Goal: Task Accomplishment & Management: Use online tool/utility

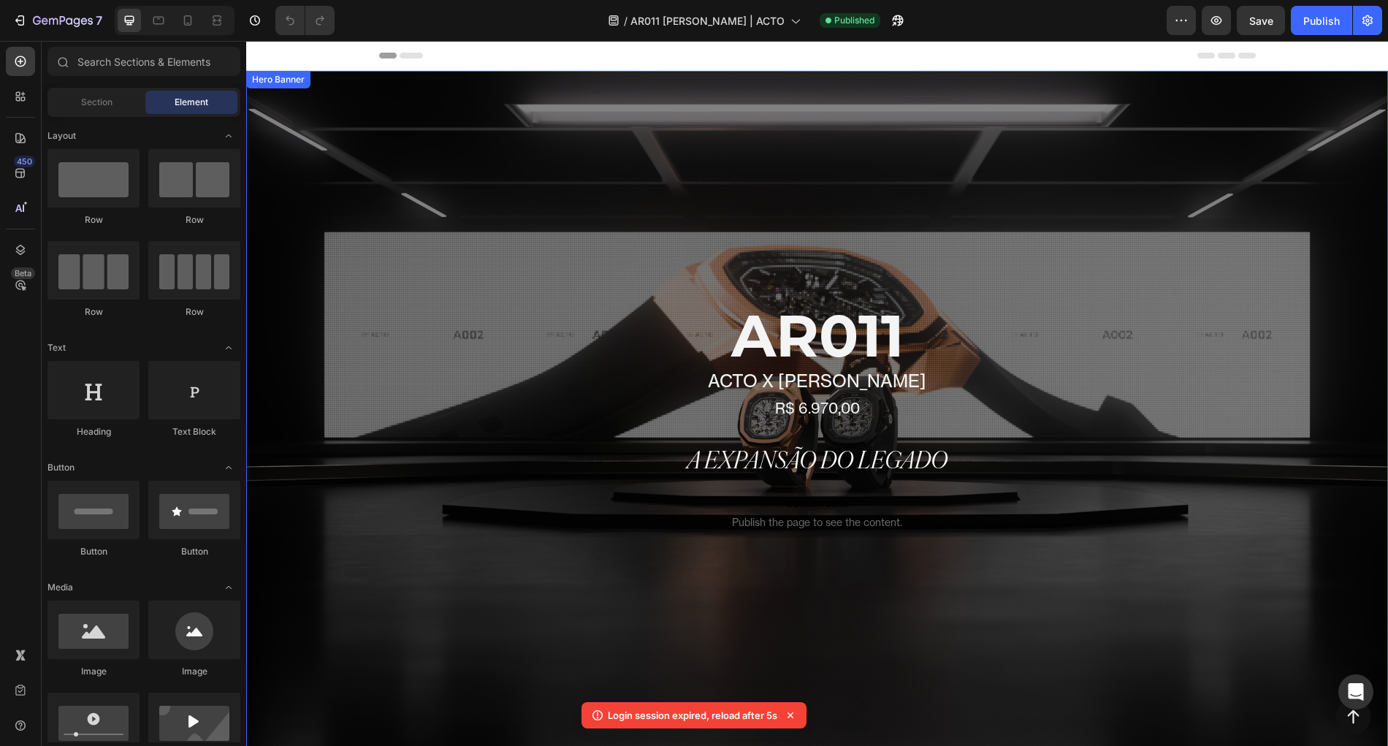
click at [380, 218] on div "Overlay" at bounding box center [817, 423] width 1142 height 705
click at [405, 195] on div "Overlay" at bounding box center [817, 423] width 1142 height 705
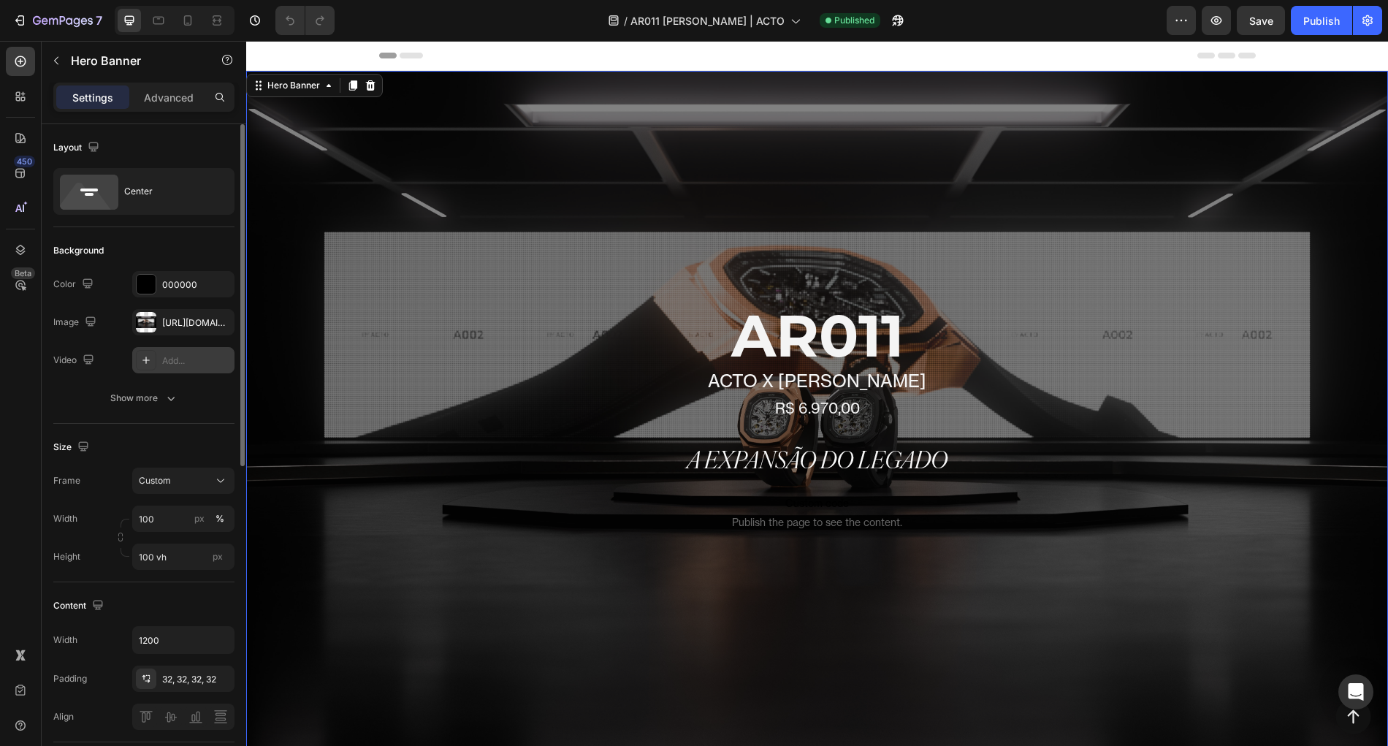
click at [159, 360] on div "Add..." at bounding box center [183, 360] width 102 height 26
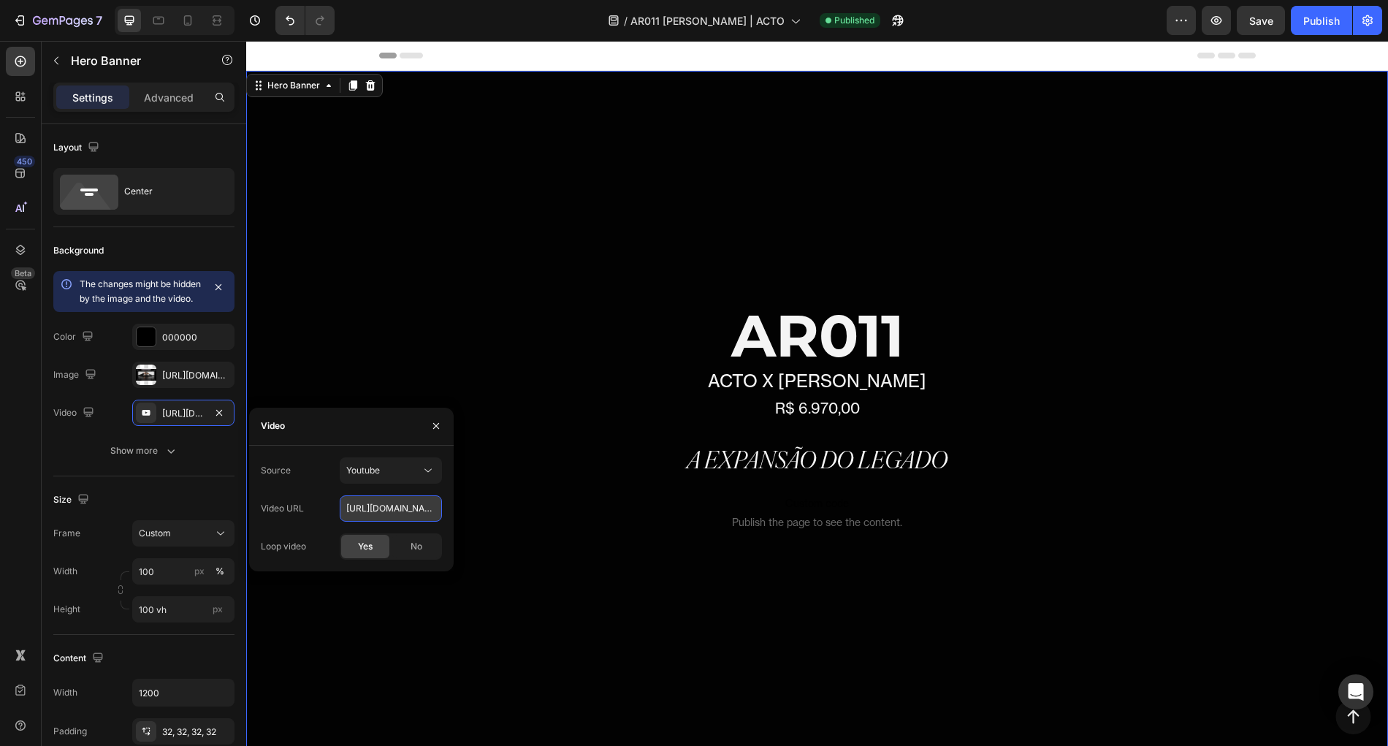
click at [388, 517] on input "[URL][DOMAIN_NAME]" at bounding box center [391, 508] width 102 height 26
click at [389, 517] on input "[URL][DOMAIN_NAME]" at bounding box center [391, 508] width 102 height 26
paste input "9MWmbpLX8tY"
type input "[URL][DOMAIN_NAME]"
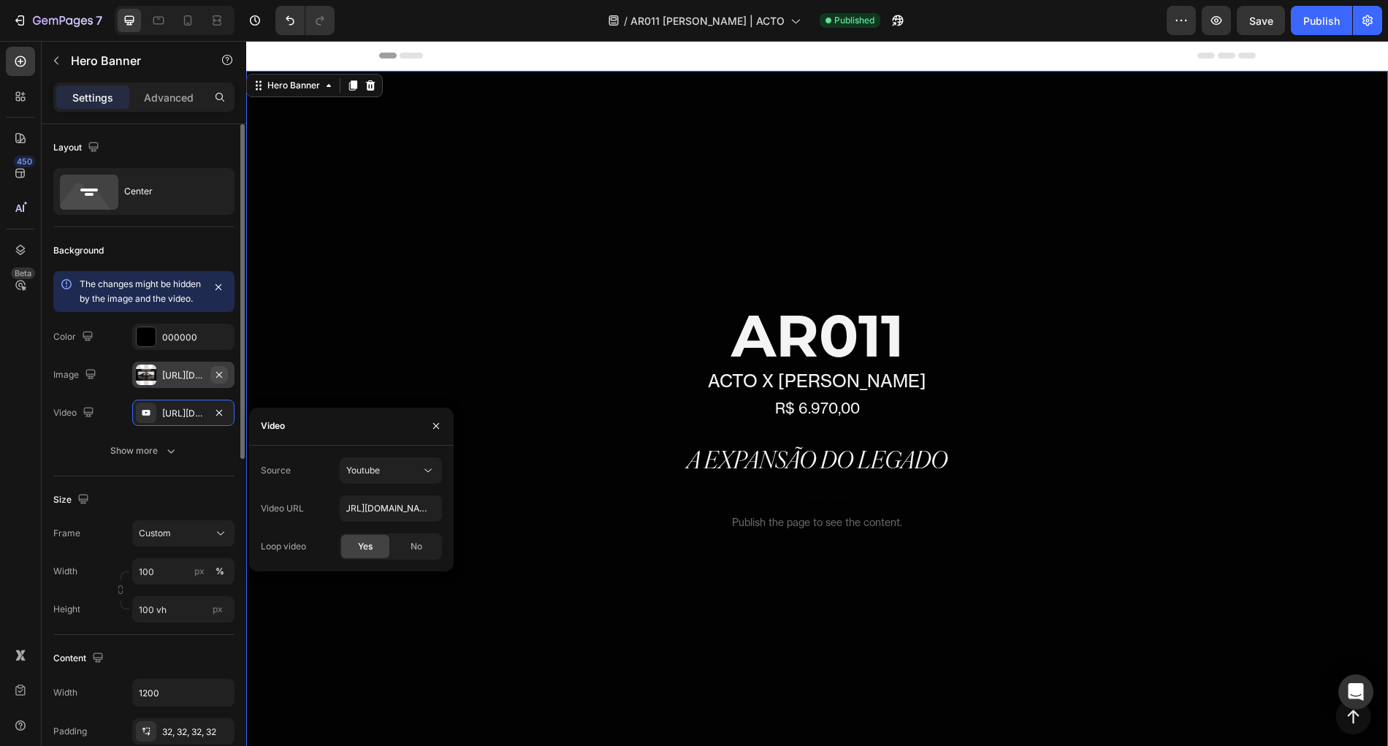
click at [222, 381] on icon "button" at bounding box center [219, 375] width 12 height 12
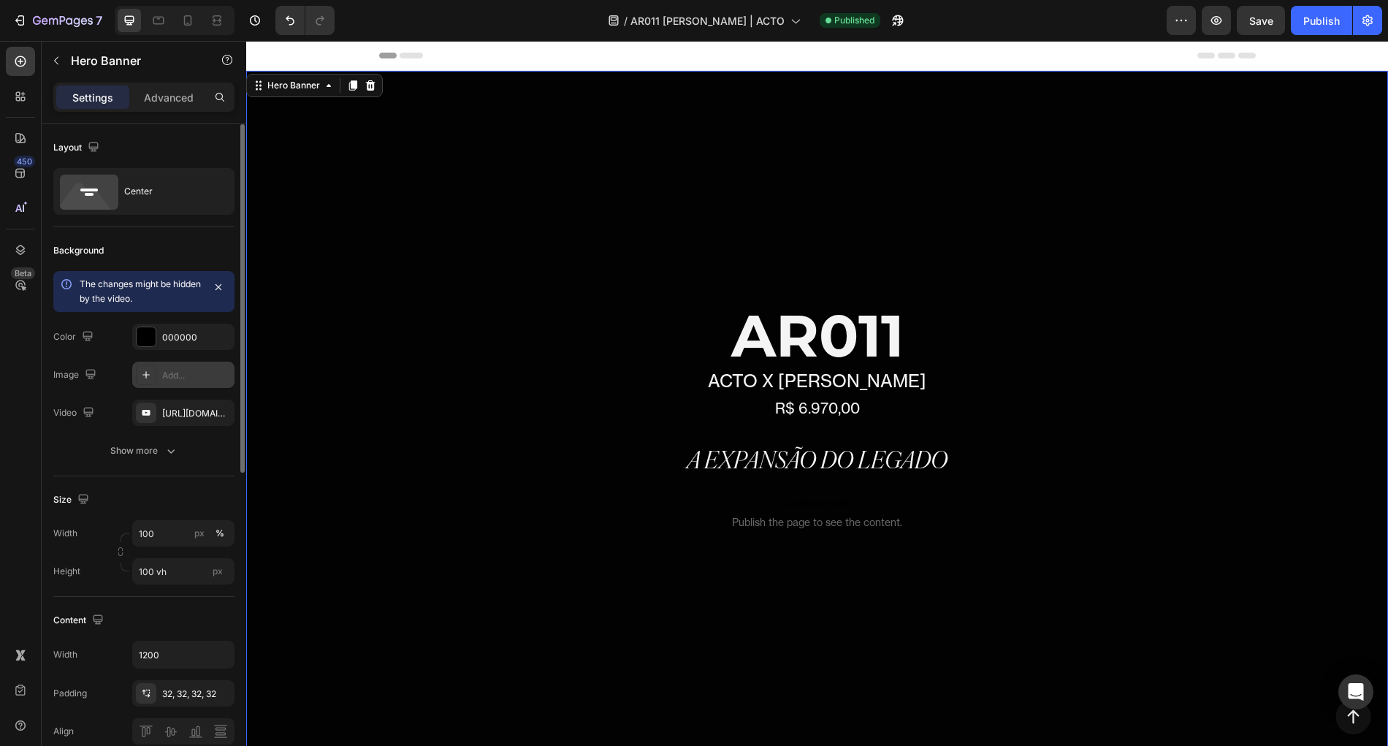
scroll to position [0, 0]
click at [219, 290] on icon "button" at bounding box center [219, 287] width 12 height 12
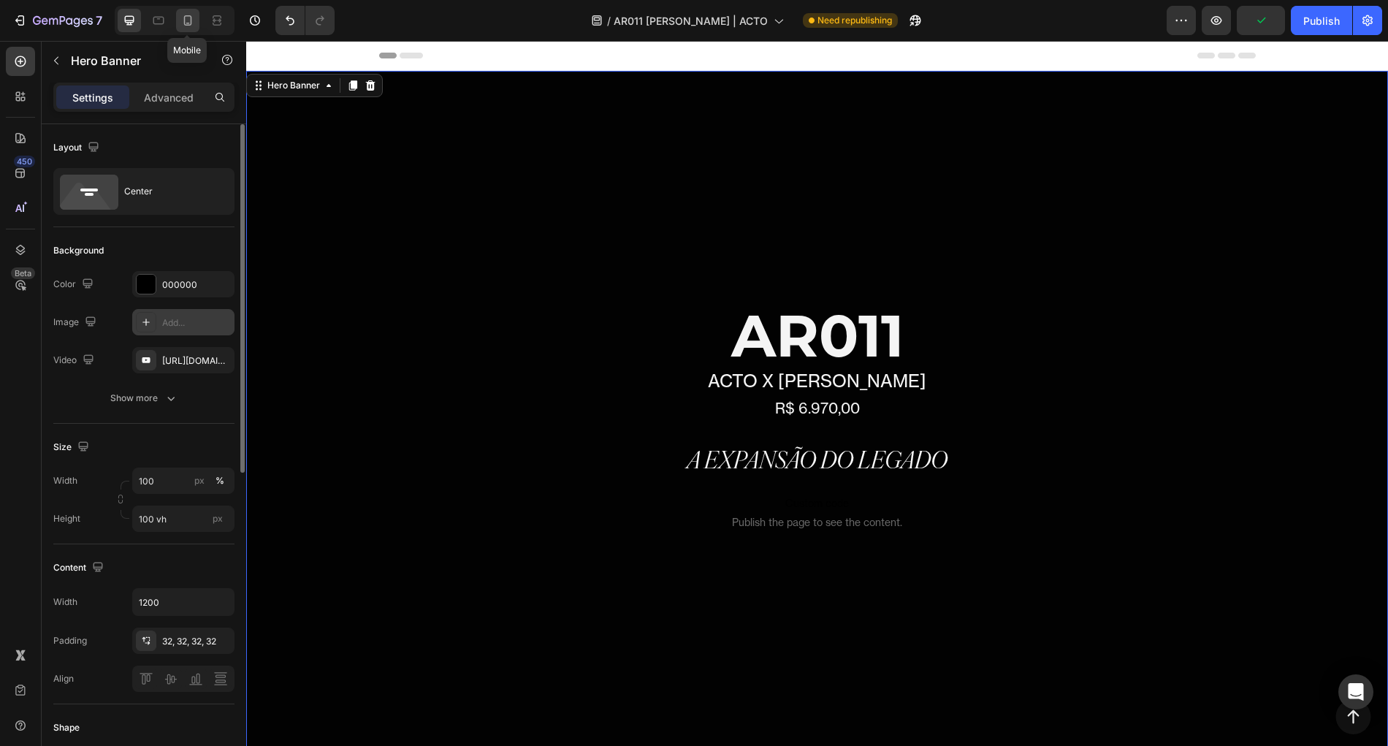
click at [182, 19] on icon at bounding box center [187, 20] width 15 height 15
type input "100%"
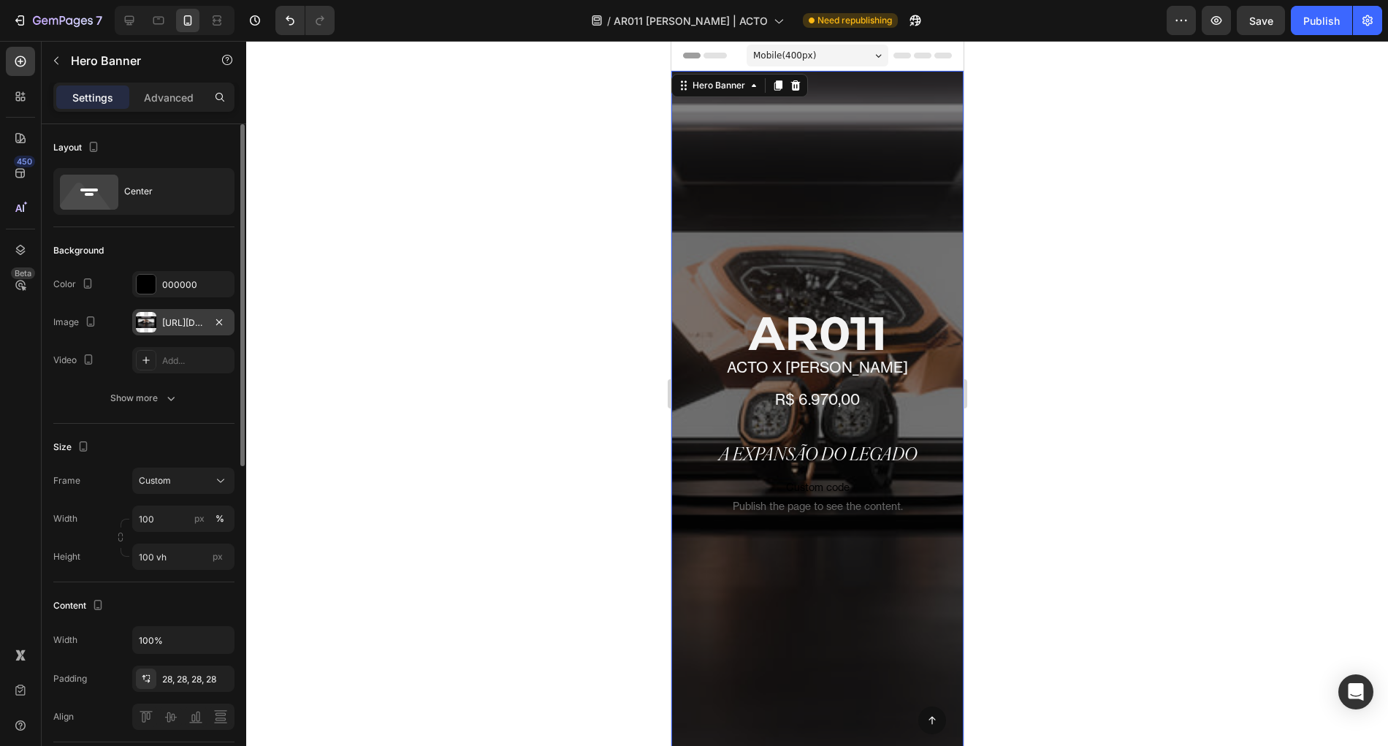
click at [718, 171] on div "Overlay" at bounding box center [817, 423] width 292 height 705
click at [167, 365] on div "Add..." at bounding box center [196, 360] width 69 height 13
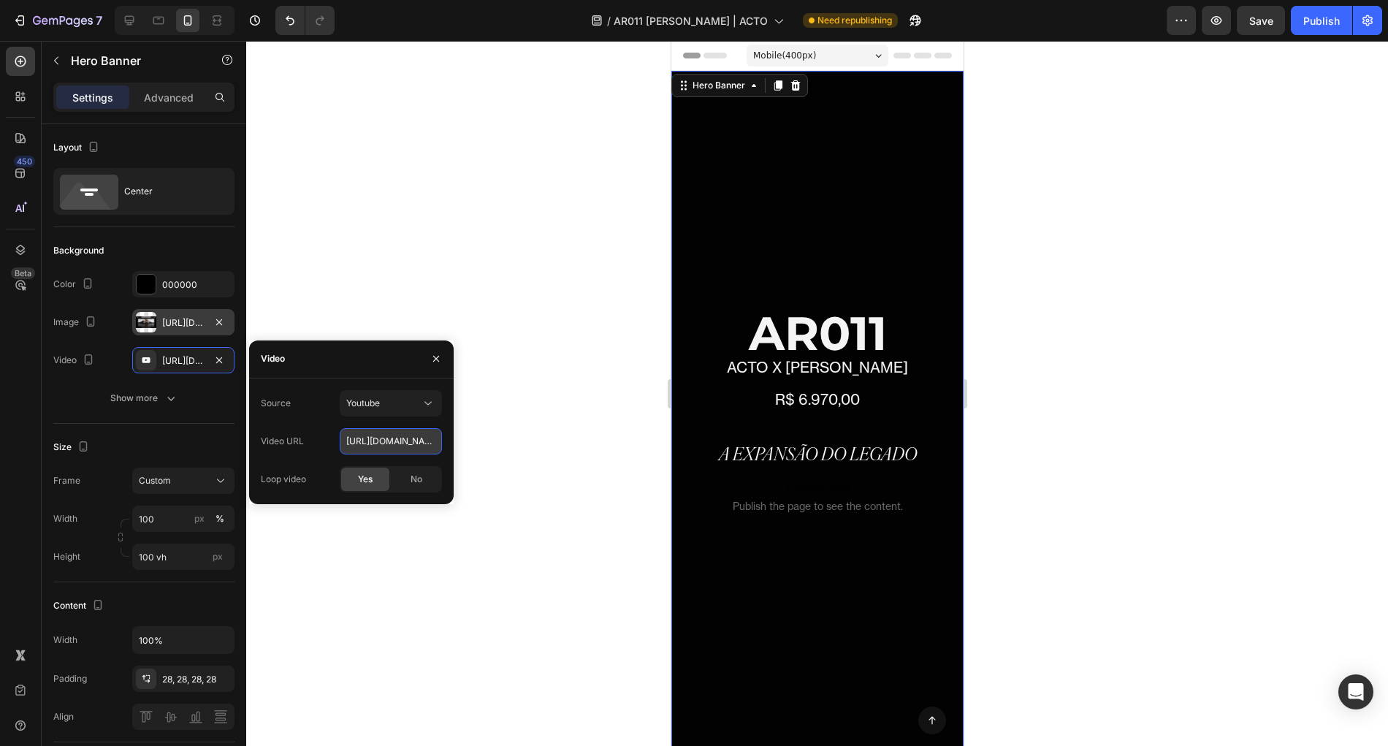
click at [365, 438] on input "[URL][DOMAIN_NAME]" at bounding box center [391, 441] width 102 height 26
paste input "9MWmbpLX8tYs://[DOMAIN_NAME][URL]"
paste input "text"
type input "[URL][DOMAIN_NAME]"
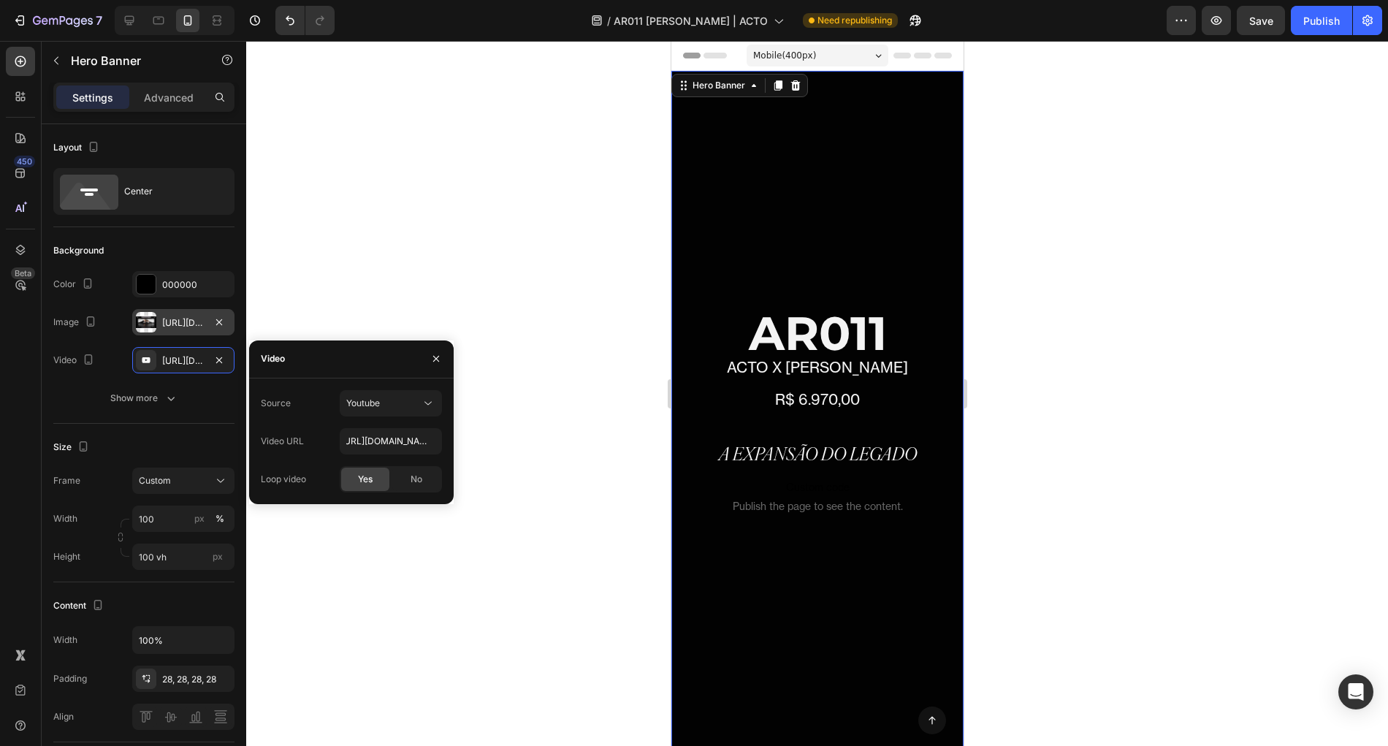
click at [201, 329] on div "[URL][DOMAIN_NAME]" at bounding box center [183, 322] width 102 height 26
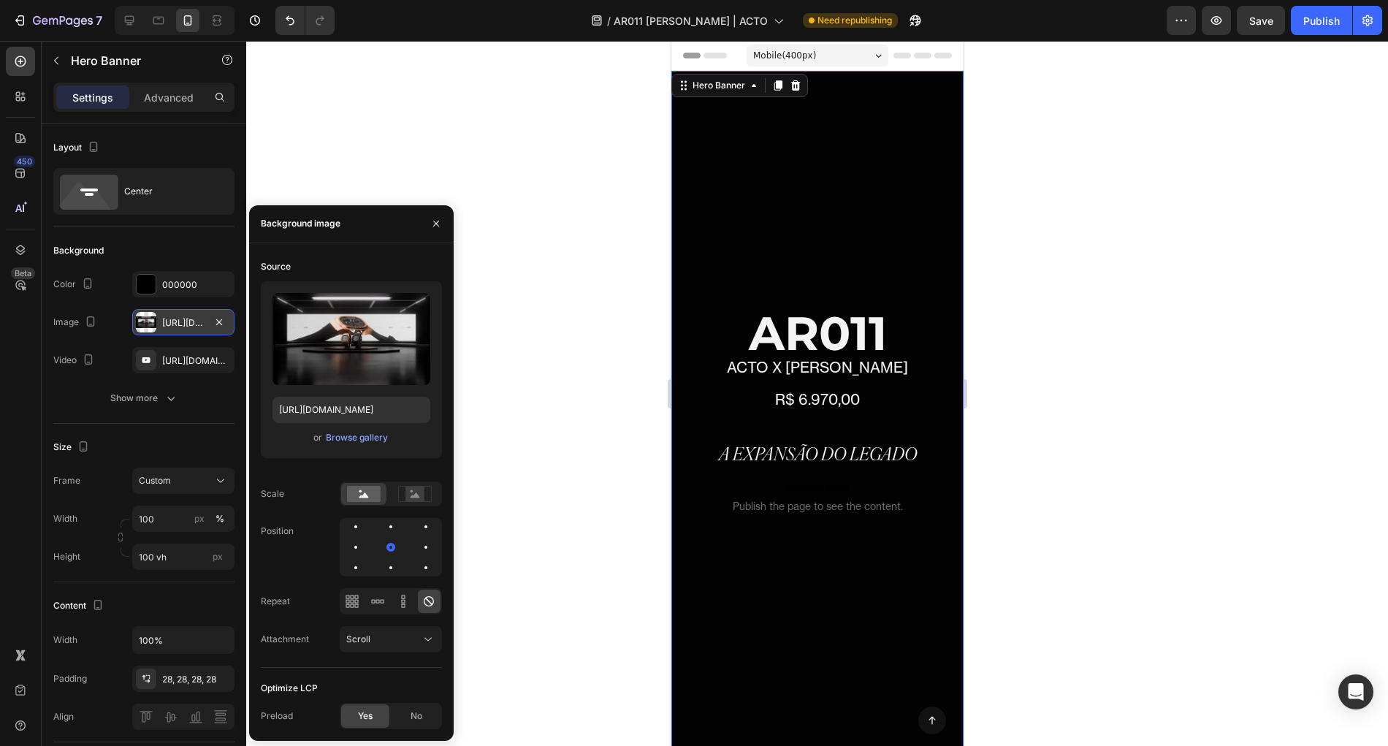
scroll to position [0, 0]
click at [226, 322] on button "button" at bounding box center [219, 322] width 18 height 18
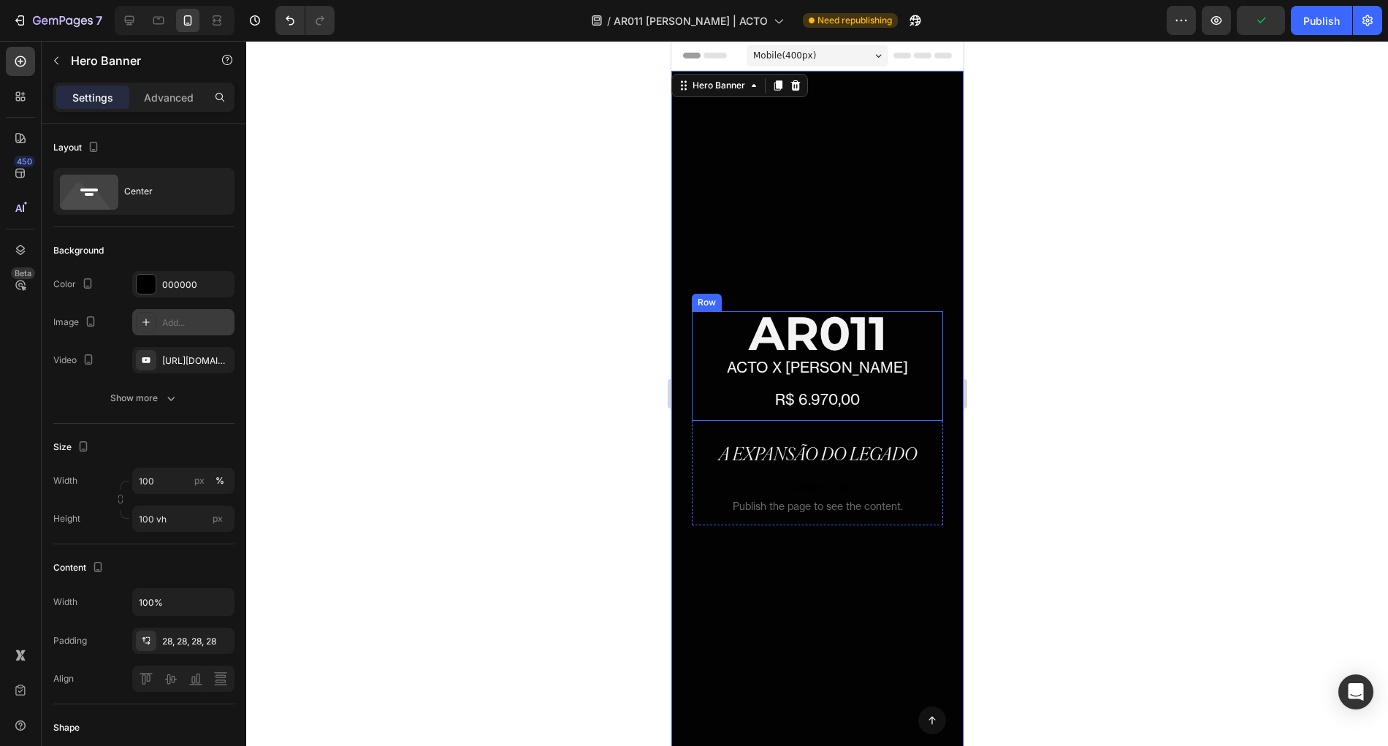
click at [801, 400] on h2 "R$ 6.970,00" at bounding box center [816, 400] width 251 height 22
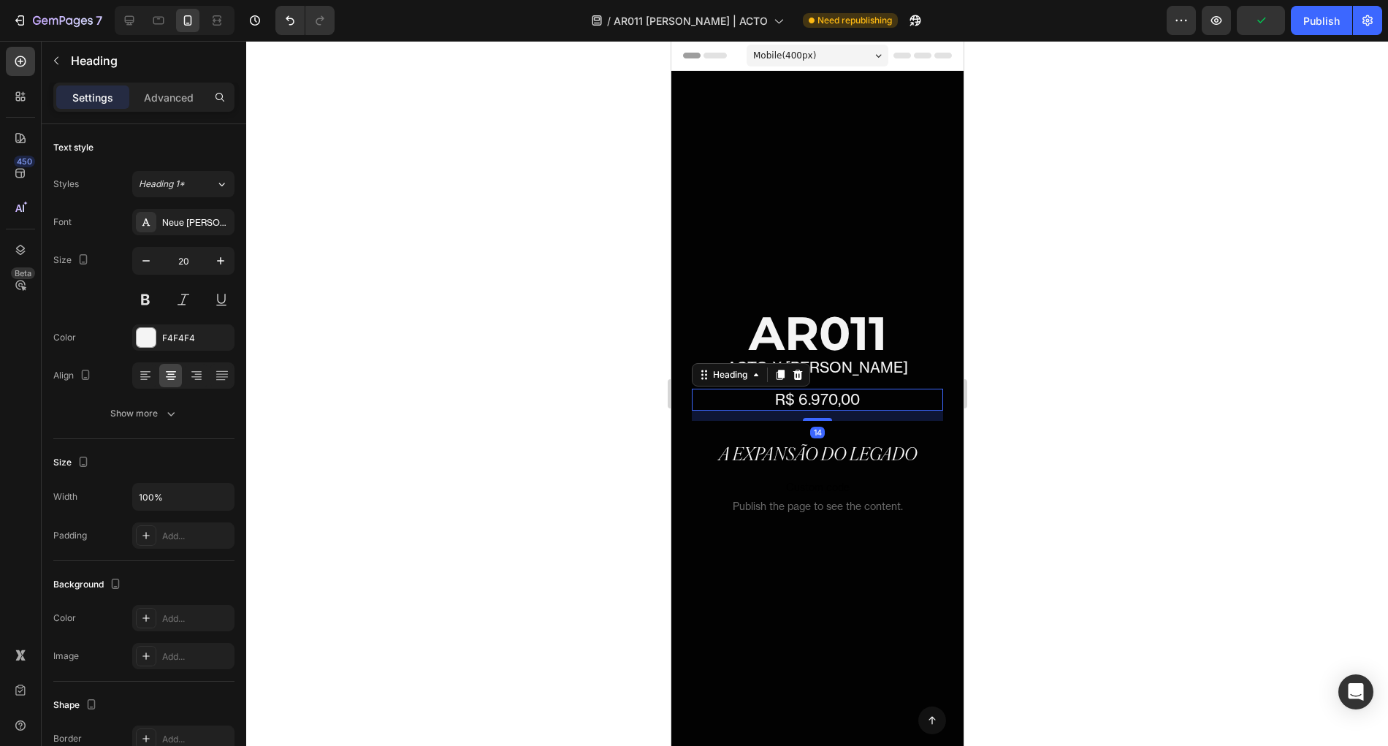
click at [799, 400] on h2 "R$ 6.970,00" at bounding box center [816, 400] width 251 height 22
click at [799, 400] on p "R$ 6.970,00" at bounding box center [817, 399] width 248 height 19
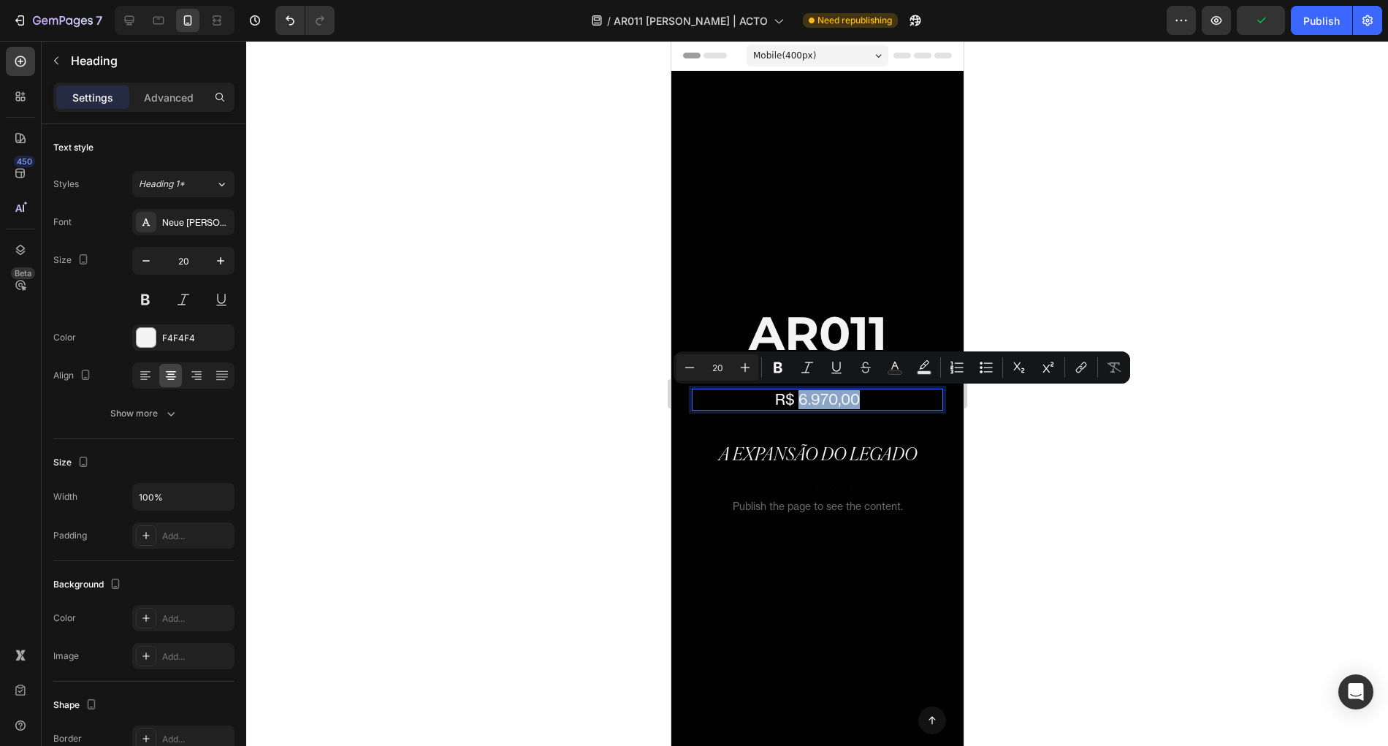
click at [799, 401] on p "R$ 6.970,00" at bounding box center [817, 399] width 248 height 19
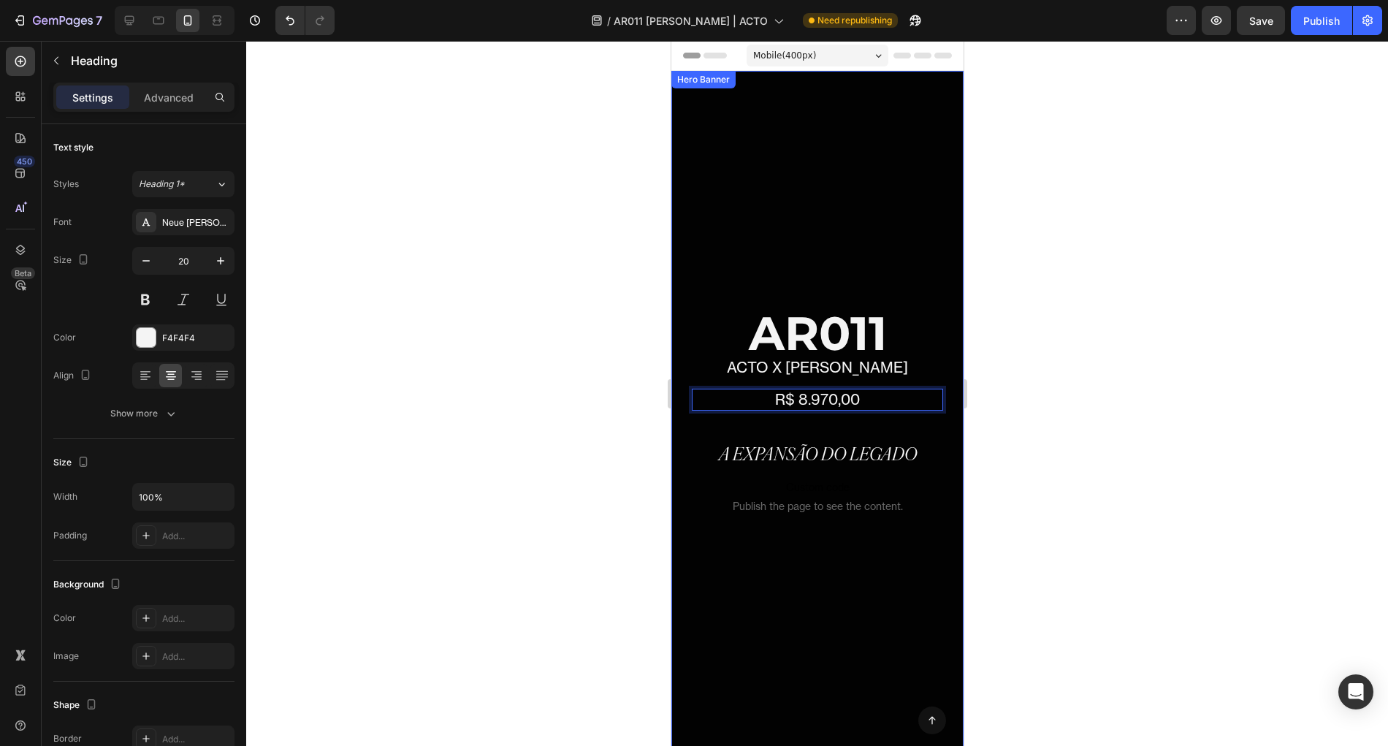
click at [896, 237] on div "Overlay" at bounding box center [817, 423] width 292 height 705
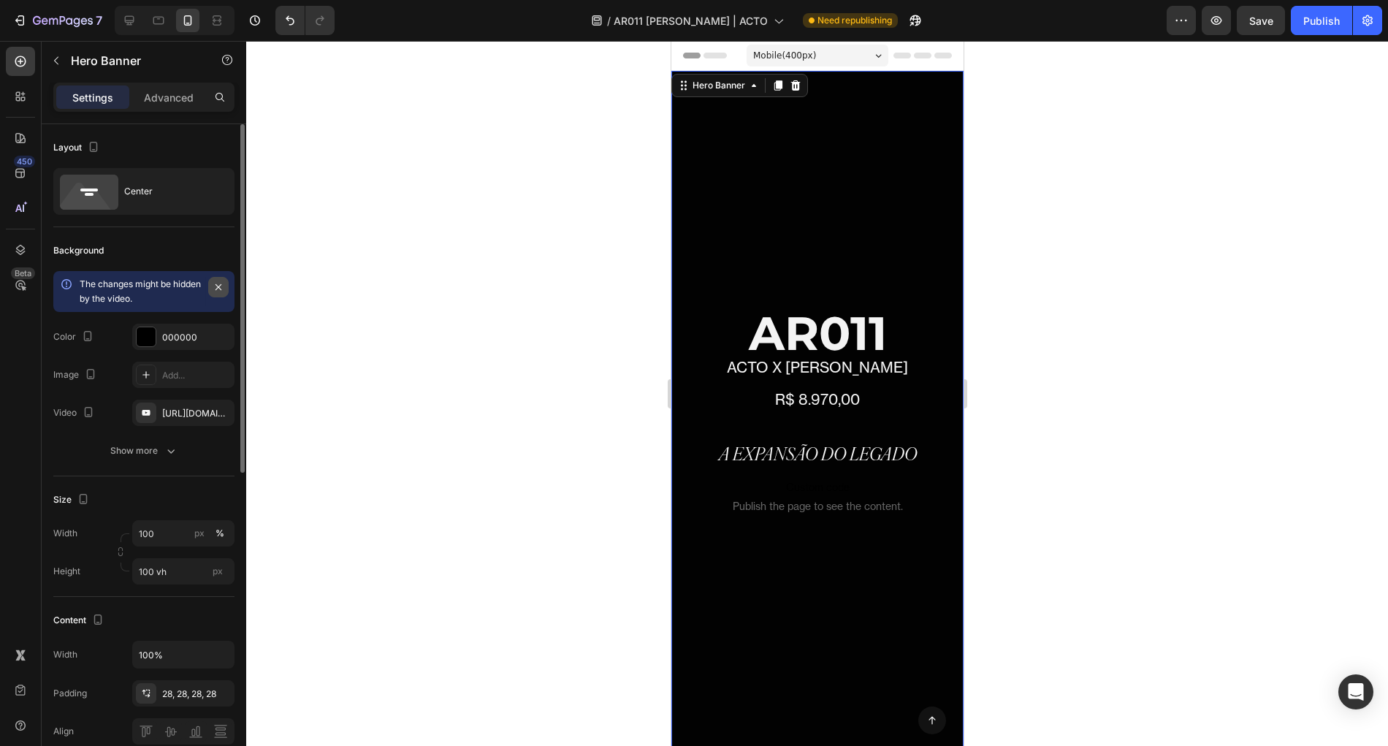
click at [222, 286] on icon "button" at bounding box center [219, 287] width 12 height 12
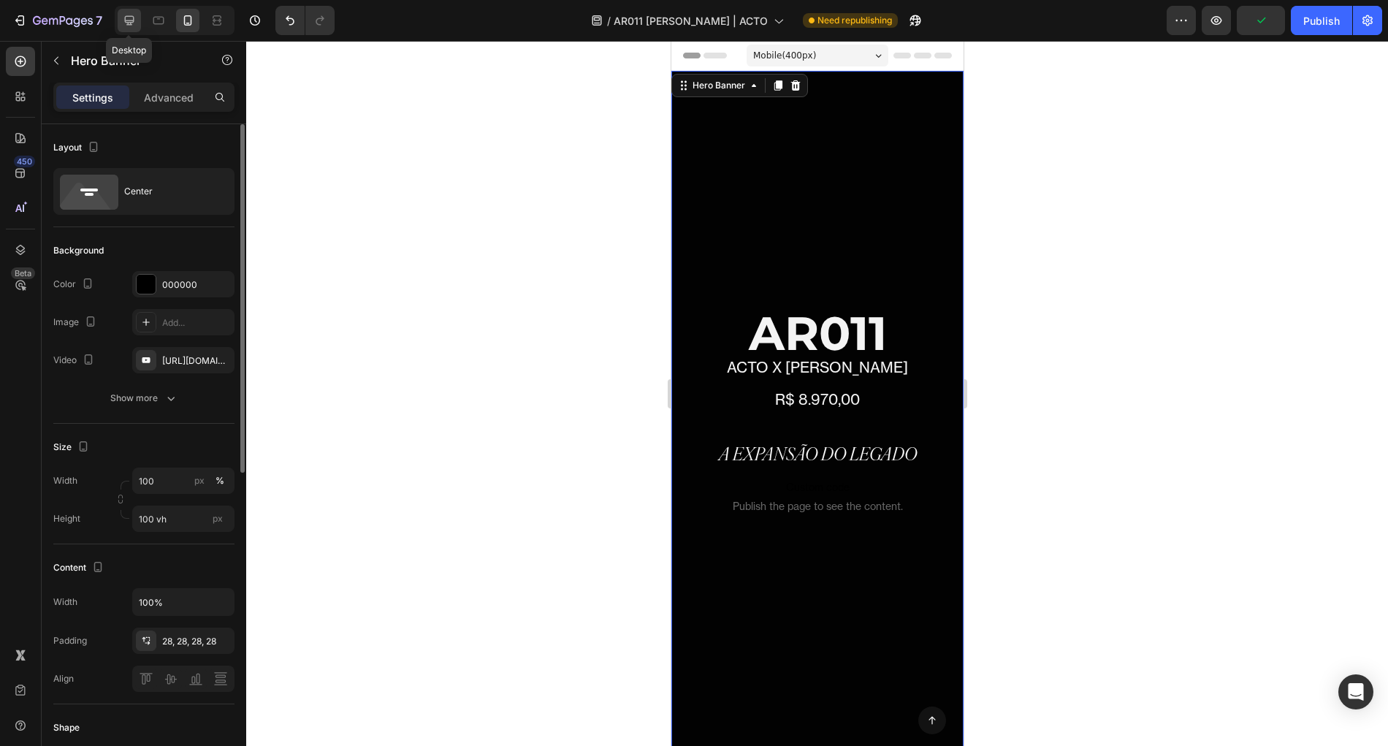
click at [123, 13] on icon at bounding box center [129, 20] width 15 height 15
type input "1200"
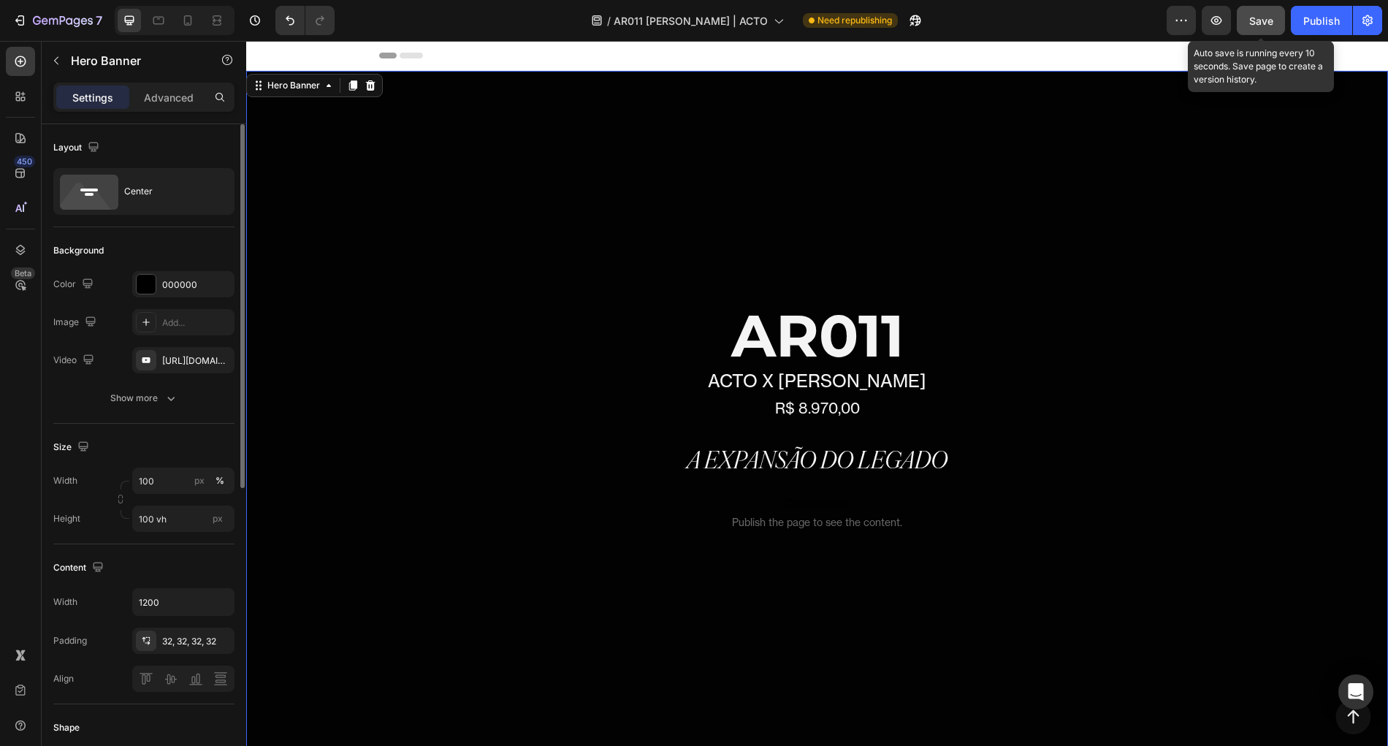
click at [1252, 27] on div "Save" at bounding box center [1261, 20] width 24 height 15
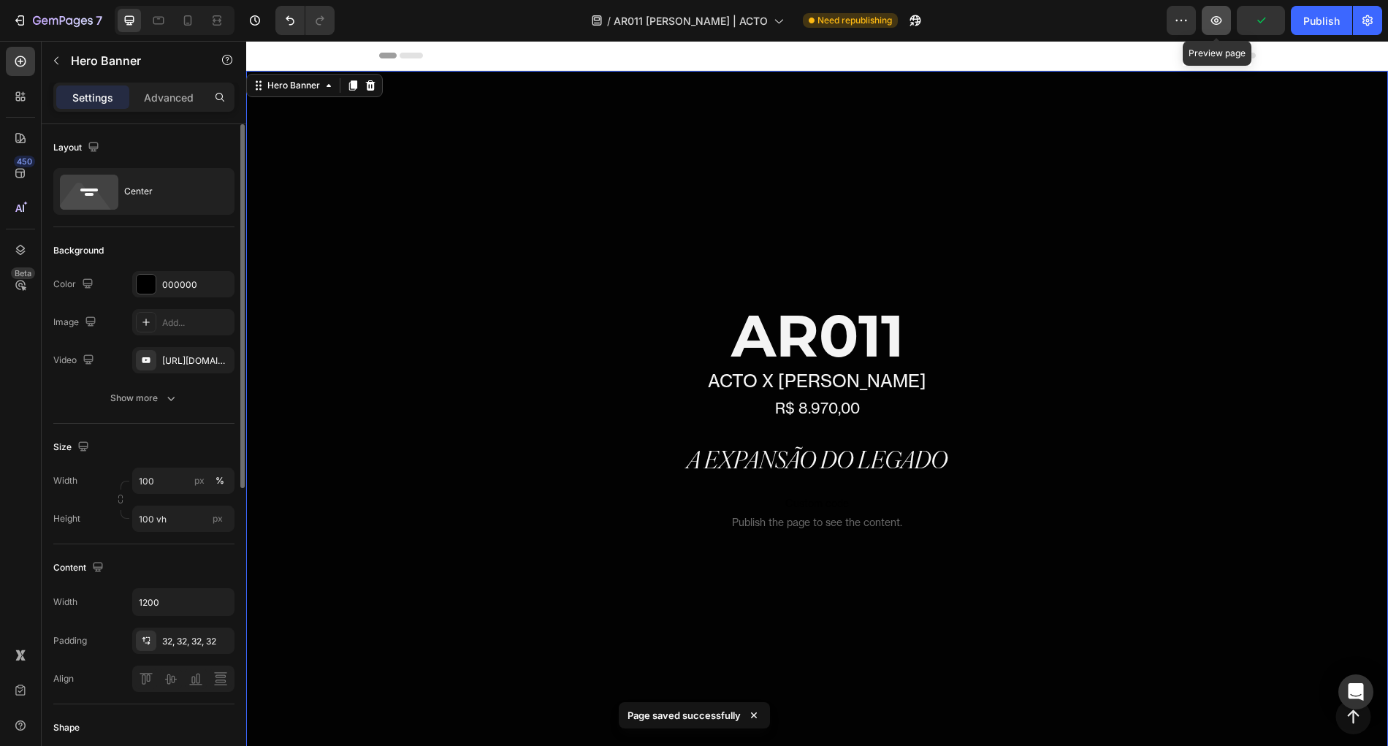
click at [1222, 28] on button "button" at bounding box center [1216, 20] width 29 height 29
click at [1227, 17] on button "button" at bounding box center [1216, 20] width 29 height 29
click at [1341, 34] on button "Publish" at bounding box center [1321, 20] width 61 height 29
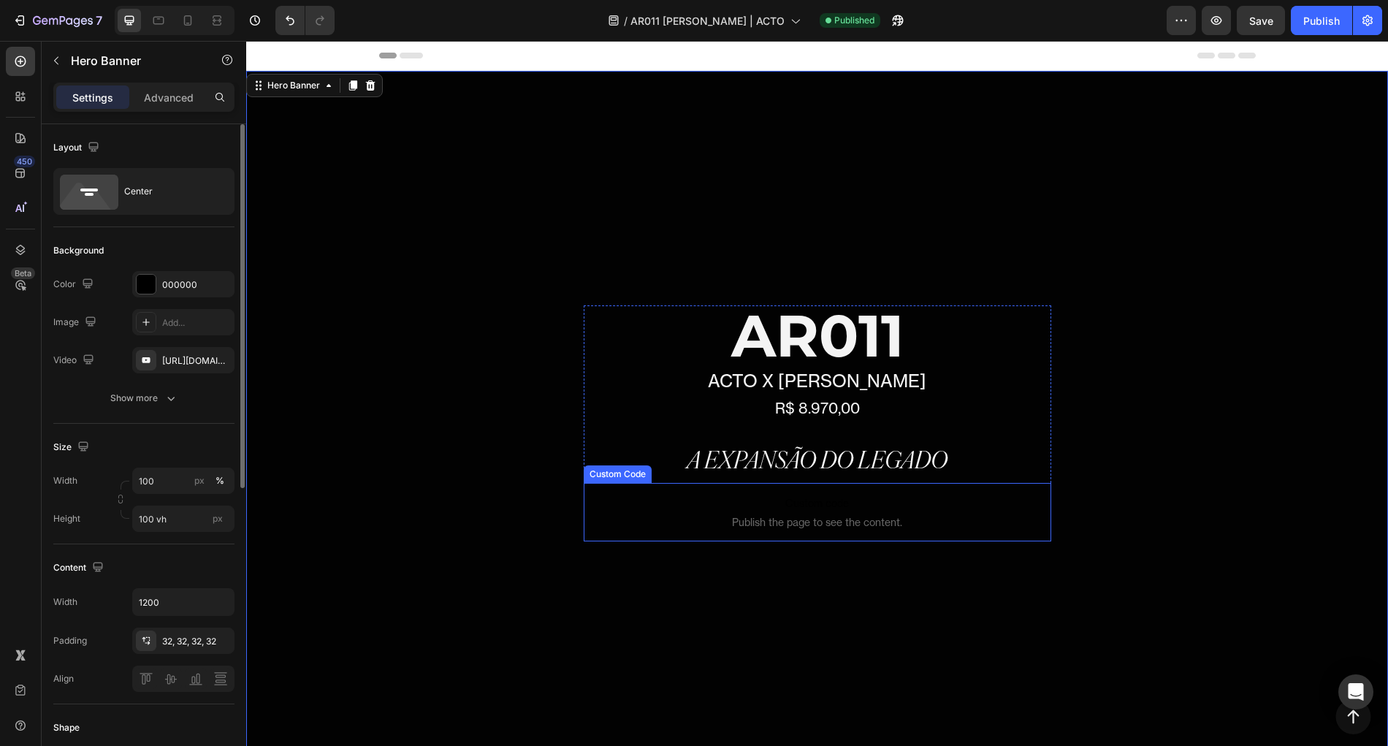
click at [739, 508] on span "Custom code" at bounding box center [818, 504] width 468 height 18
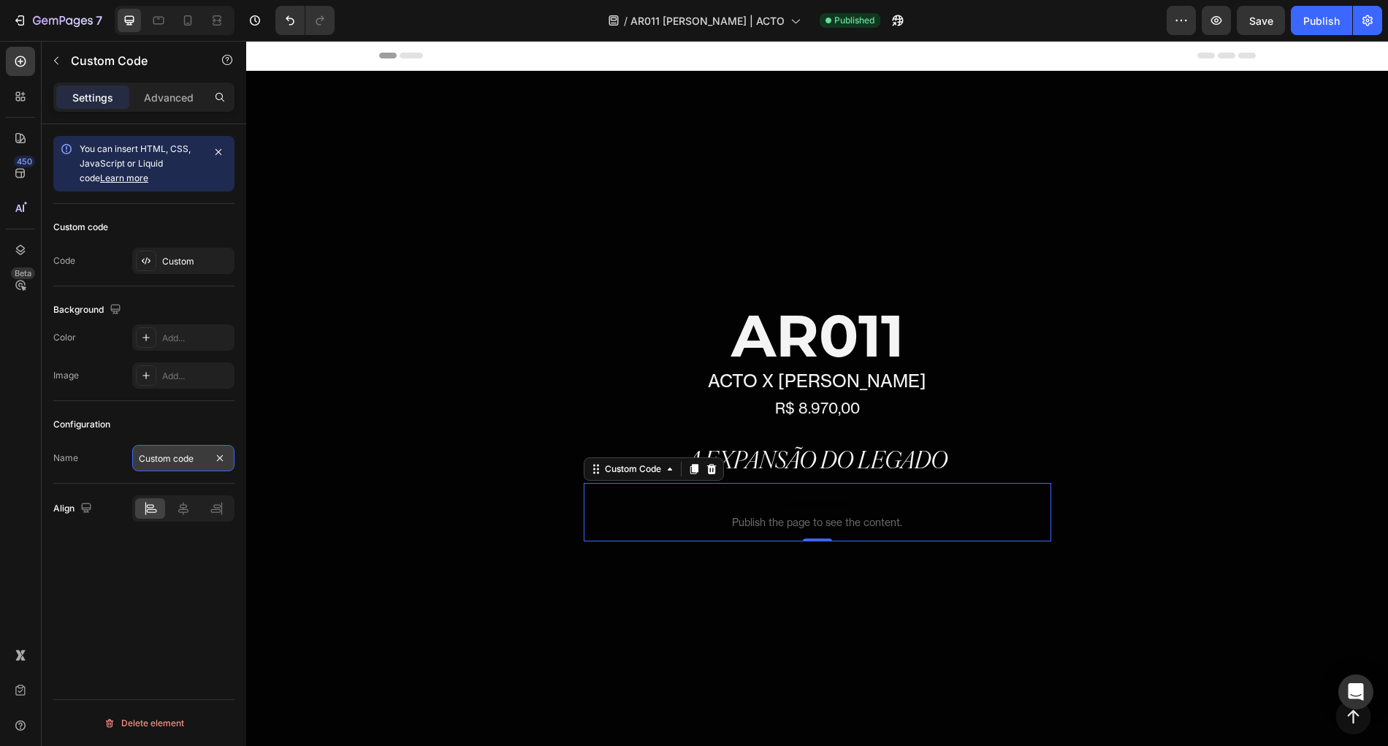
click at [160, 449] on input "Custom code" at bounding box center [183, 458] width 102 height 26
click at [173, 259] on div "Custom" at bounding box center [196, 261] width 69 height 13
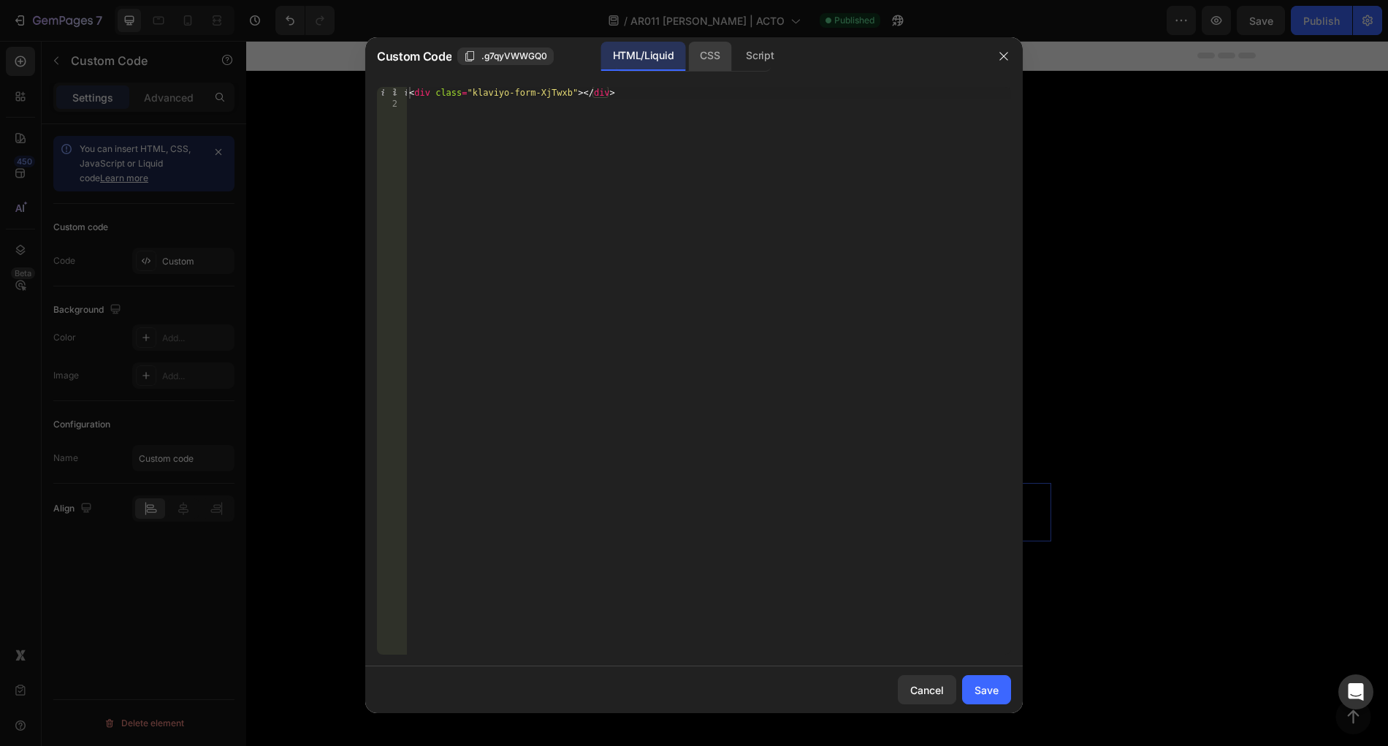
click at [734, 57] on div "CSS" at bounding box center [759, 56] width 51 height 29
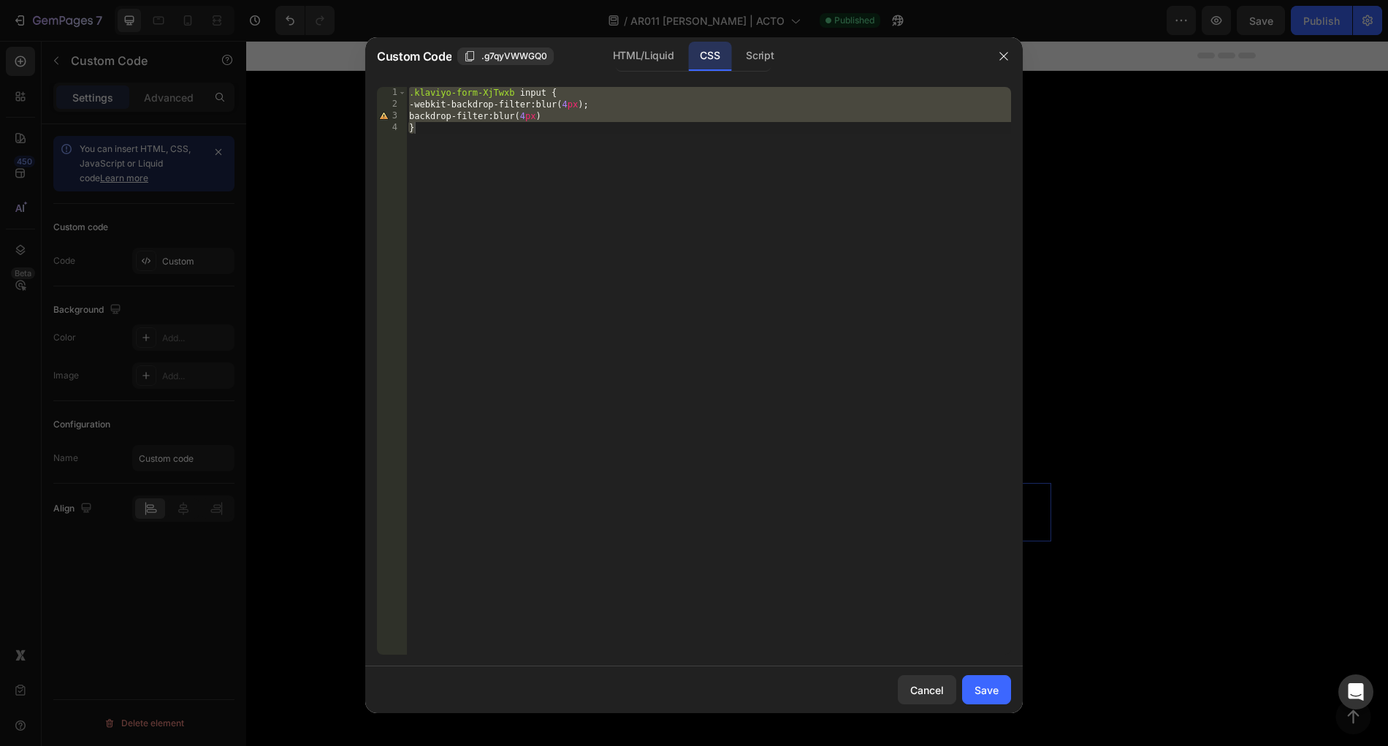
drag, startPoint x: 581, startPoint y: 110, endPoint x: 593, endPoint y: 104, distance: 13.4
click at [581, 109] on div ".klaviyo-form-XjTwxb input { -webkit-backdrop-filter : blur( 4 px ) ; backdrop-…" at bounding box center [708, 382] width 605 height 591
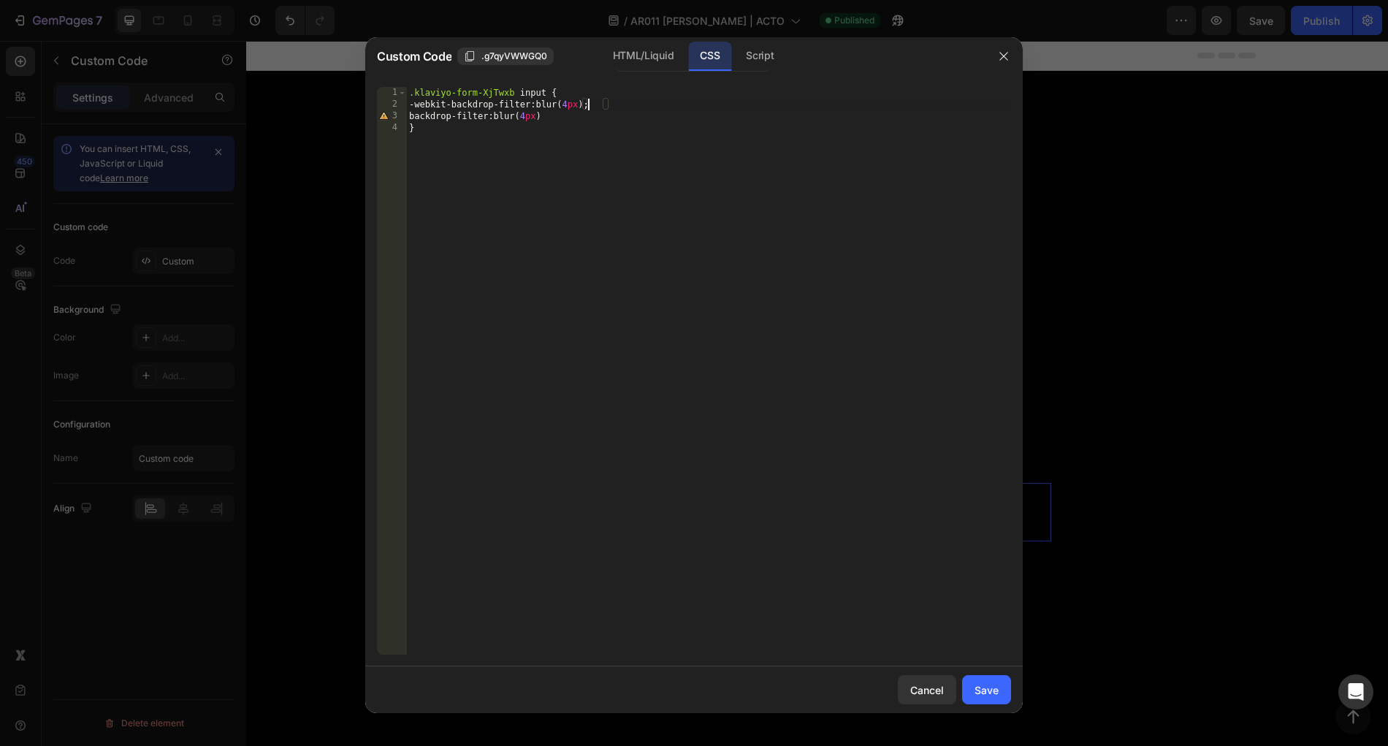
click at [589, 102] on div ".klaviyo-form-XjTwxb input { -webkit-backdrop-filter : blur( 4 px ) ; backdrop-…" at bounding box center [708, 382] width 605 height 591
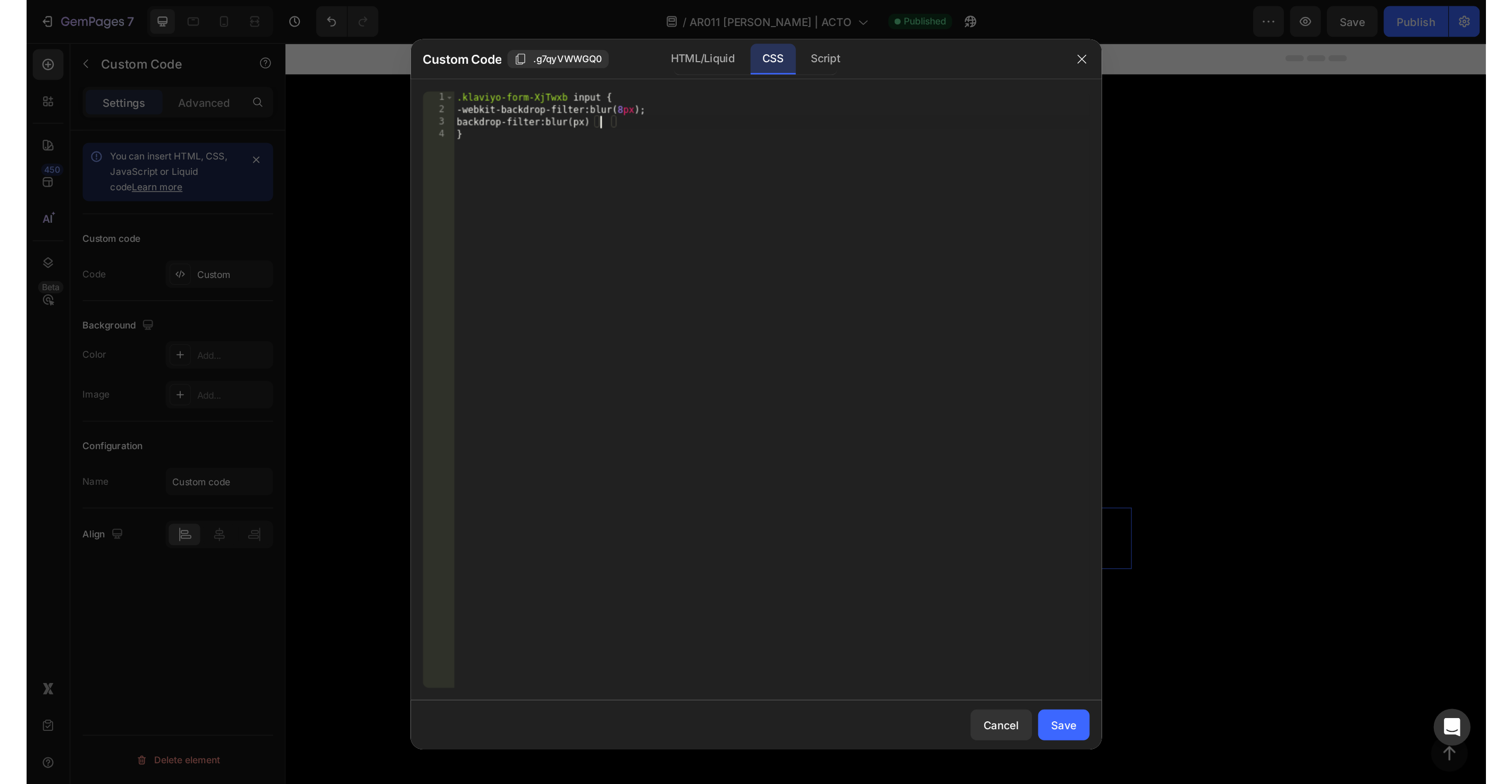
scroll to position [0, 9]
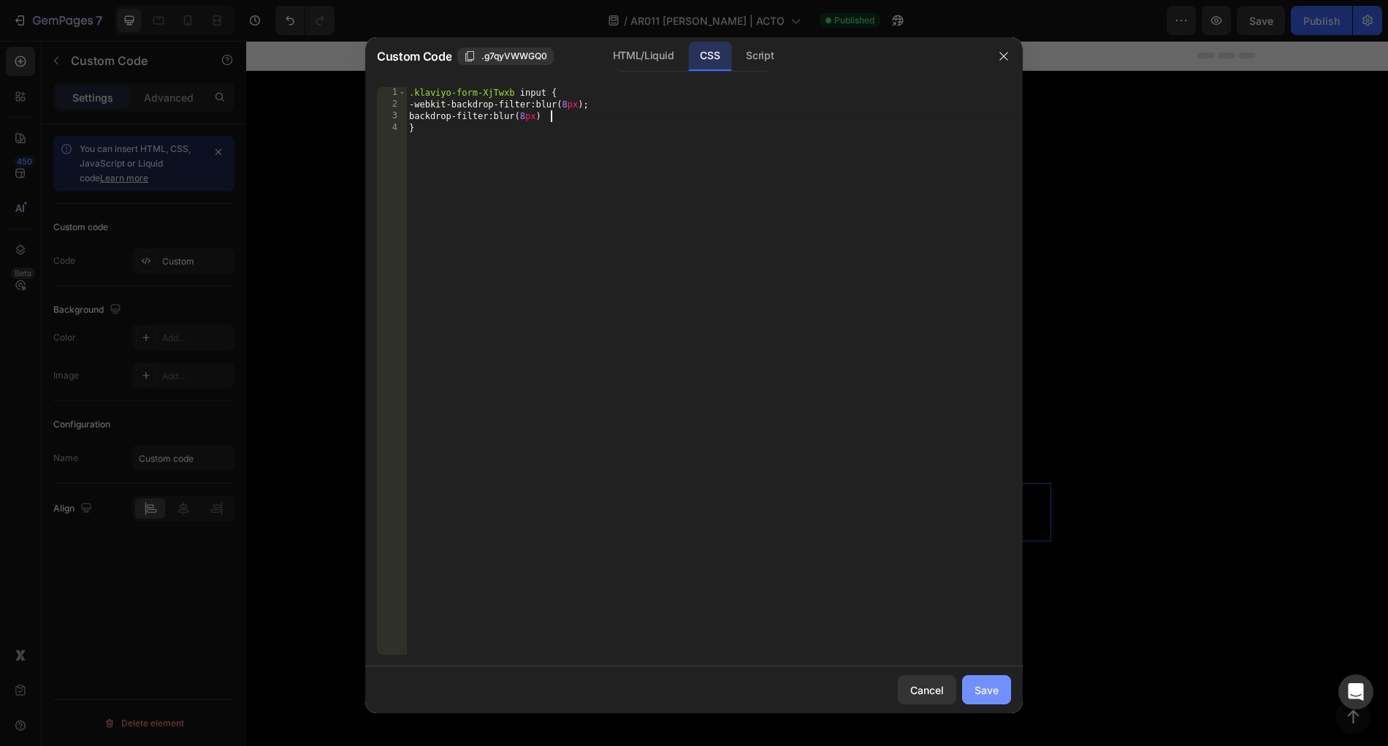
type textarea "backdrop-filter: blur(8px)"
click at [990, 678] on button "Save" at bounding box center [986, 689] width 49 height 29
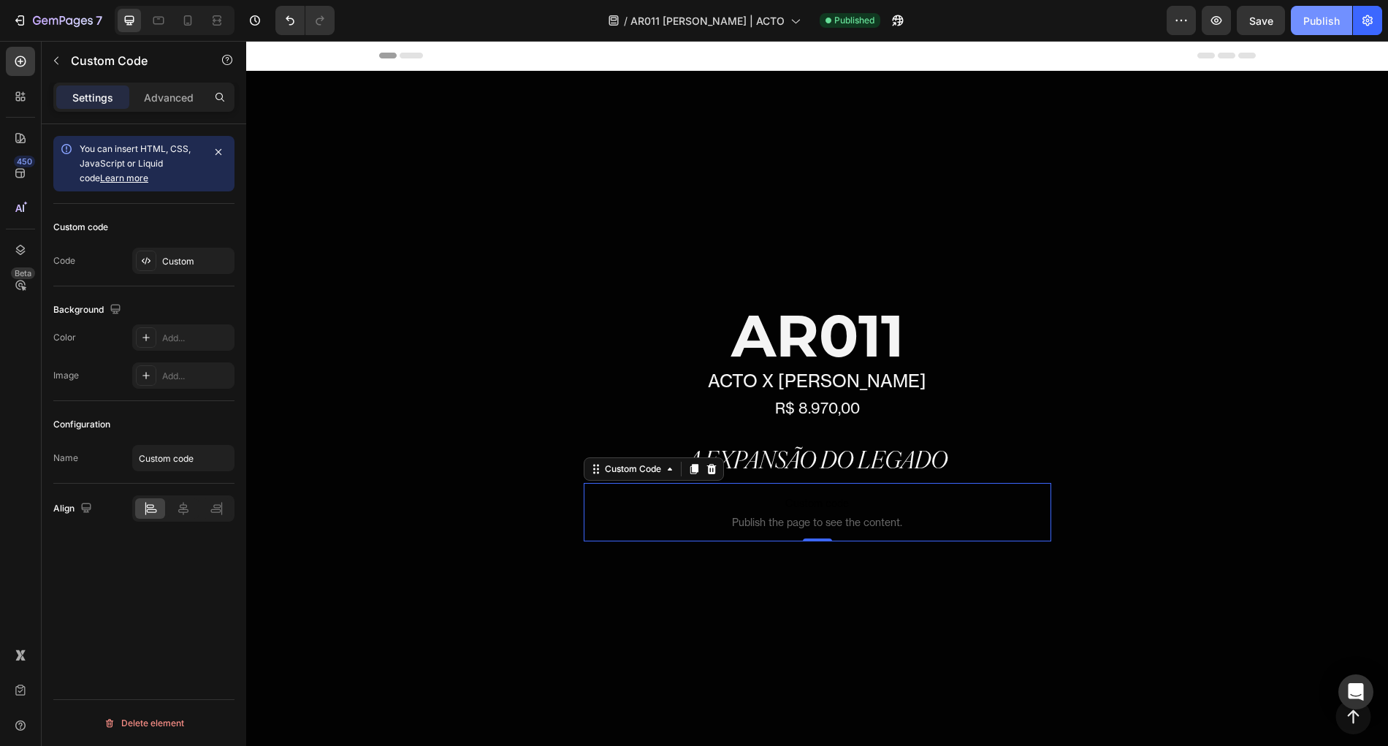
click at [1329, 13] on div "Publish" at bounding box center [1322, 20] width 37 height 15
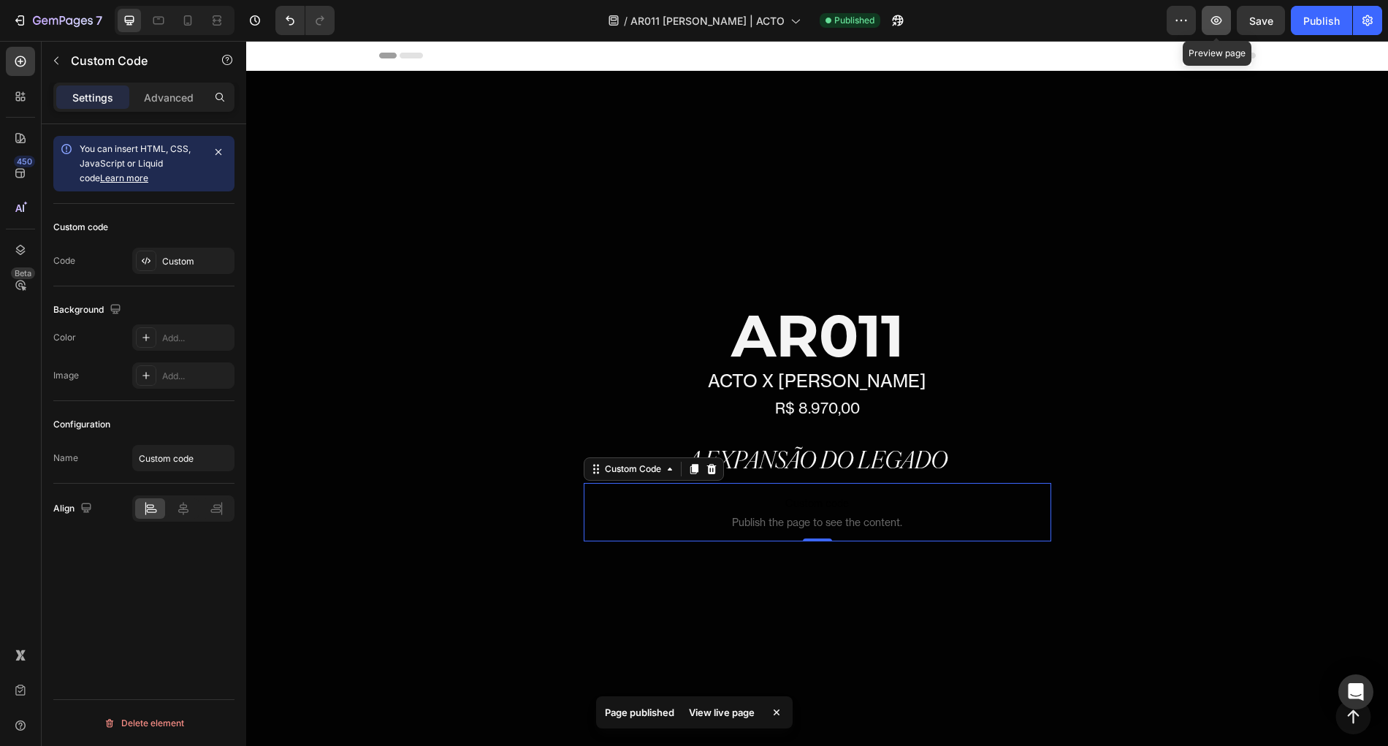
click at [1214, 21] on icon "button" at bounding box center [1216, 20] width 15 height 15
